Goal: Transaction & Acquisition: Purchase product/service

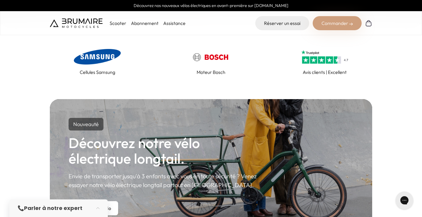
scroll to position [257, 0]
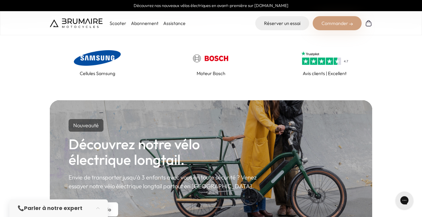
click at [44, 205] on strong "Parler à notre expert" at bounding box center [53, 207] width 58 height 7
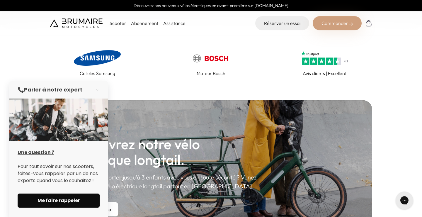
click at [49, 199] on span "Me faire rappeler" at bounding box center [59, 200] width 68 height 7
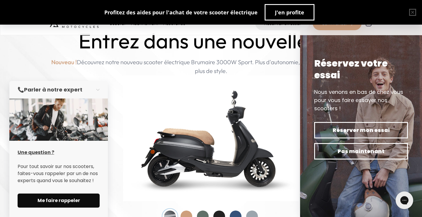
scroll to position [20, 0]
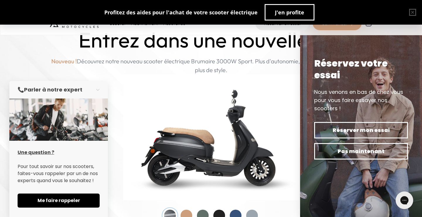
click at [106, 33] on div "Scooter Abonnement Assistance Réserver un essai Commander" at bounding box center [211, 23] width 422 height 24
click at [97, 90] on button "button" at bounding box center [99, 89] width 16 height 13
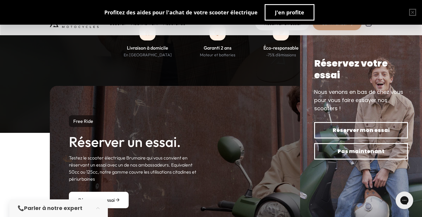
scroll to position [596, 0]
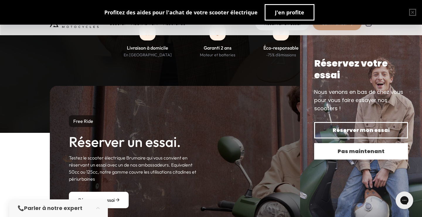
click at [351, 150] on span "Pas maintenant" at bounding box center [360, 151] width 73 height 8
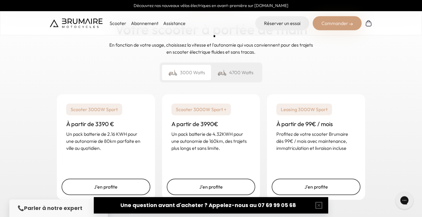
scroll to position [854, 0]
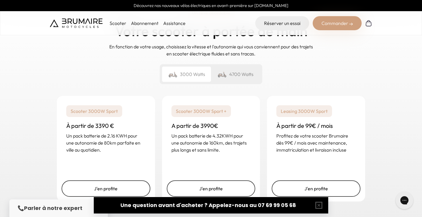
click at [228, 72] on div "4700 Watts" at bounding box center [235, 73] width 49 height 15
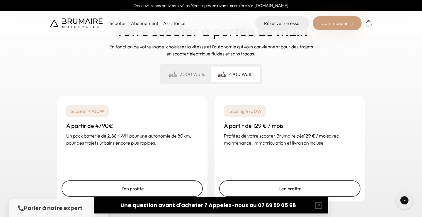
click at [187, 72] on div "3000 Watts" at bounding box center [186, 73] width 49 height 15
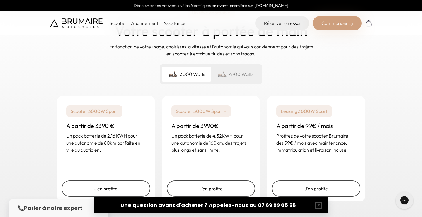
click at [225, 71] on img at bounding box center [221, 74] width 9 height 8
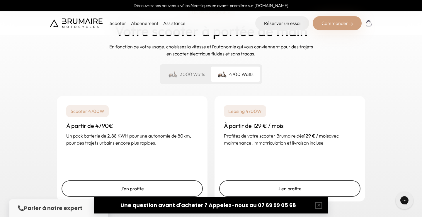
click at [182, 73] on div "3000 Watts" at bounding box center [186, 73] width 49 height 15
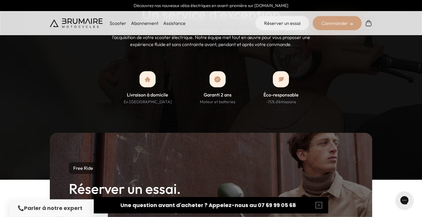
scroll to position [514, 0]
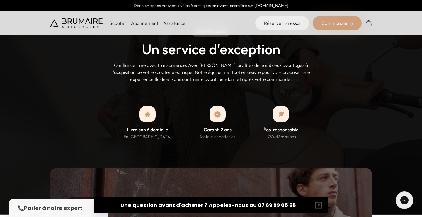
click at [367, 25] on img at bounding box center [368, 23] width 7 height 7
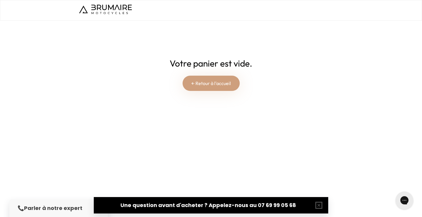
click at [207, 82] on link "← Retour à l'accueil" at bounding box center [210, 83] width 57 height 15
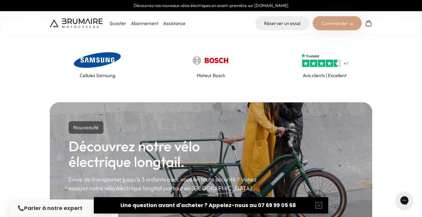
scroll to position [258, 0]
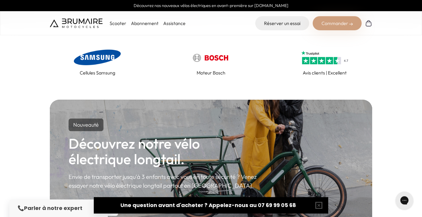
click at [104, 64] on img at bounding box center [97, 57] width 47 height 19
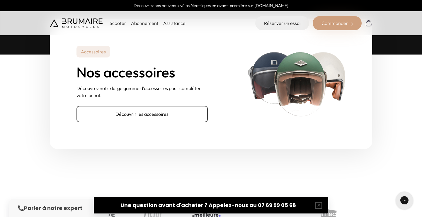
scroll to position [1855, 0]
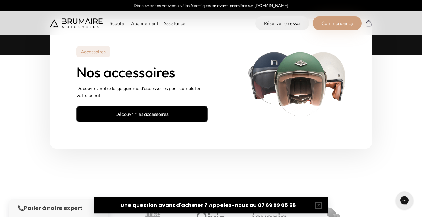
click at [144, 113] on link "Découvrir les accessoires" at bounding box center [141, 114] width 131 height 16
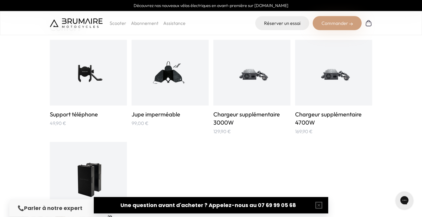
scroll to position [346, 0]
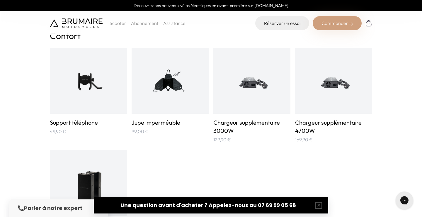
click at [248, 90] on img at bounding box center [252, 81] width 52 height 52
